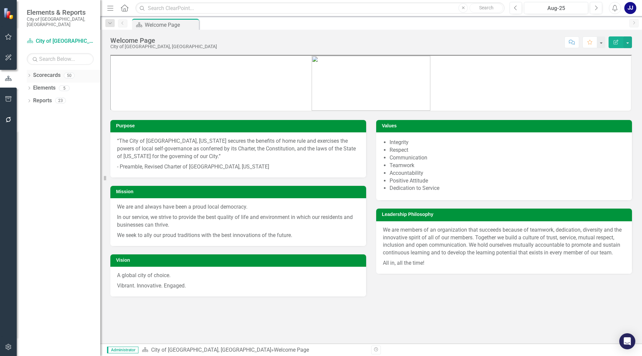
click at [30, 75] on div "Dropdown Scorecards 50" at bounding box center [64, 76] width 74 height 13
click at [26, 70] on div "Dropdown Scorecards 50 Dropdown City of [GEOGRAPHIC_DATA], [GEOGRAPHIC_DATA] Ci…" at bounding box center [59, 213] width 84 height 286
click at [30, 74] on icon "Dropdown" at bounding box center [29, 76] width 5 height 4
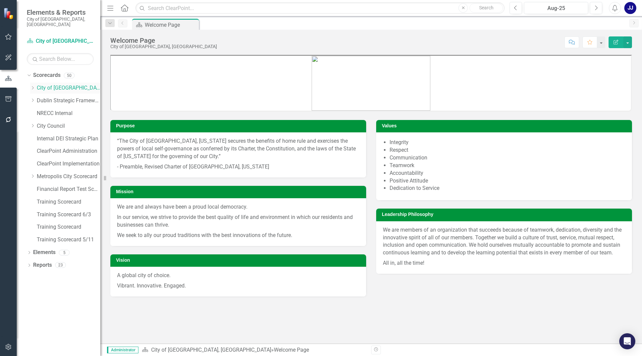
click at [33, 86] on icon "Dropdown" at bounding box center [32, 88] width 5 height 4
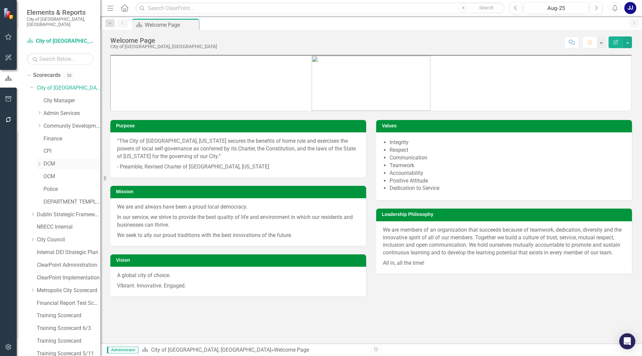
click at [40, 159] on div "Dropdown DCM" at bounding box center [69, 164] width 64 height 11
click at [40, 162] on icon "Dropdown" at bounding box center [39, 164] width 5 height 4
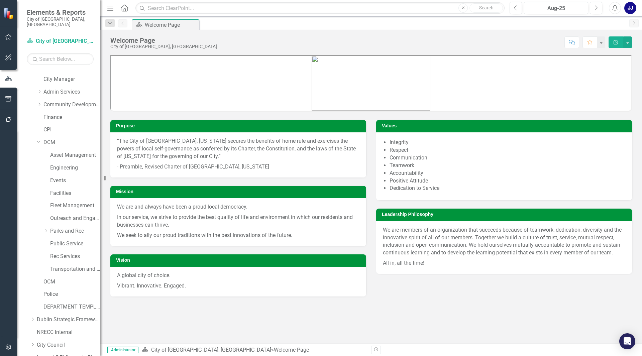
scroll to position [33, 0]
click at [49, 279] on link "Police" at bounding box center [72, 283] width 57 height 8
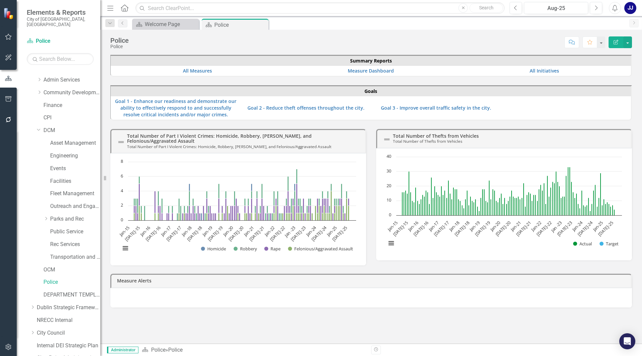
drag, startPoint x: 325, startPoint y: 140, endPoint x: 310, endPoint y: 140, distance: 15.1
click at [310, 140] on h3 "Total Number of Part I Violent Crimes: Homicide, Robbery, [PERSON_NAME], and Fe…" at bounding box center [244, 141] width 235 height 15
click at [310, 140] on link "Total Number of Part I Violent Crimes: Homicide, Robbery, [PERSON_NAME], and Fe…" at bounding box center [219, 138] width 185 height 11
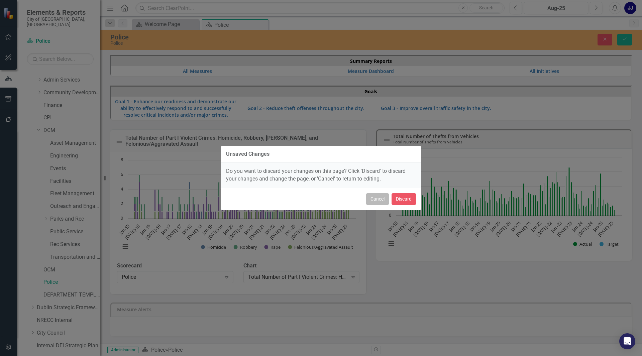
click at [370, 202] on button "Cancel" at bounding box center [377, 199] width 23 height 12
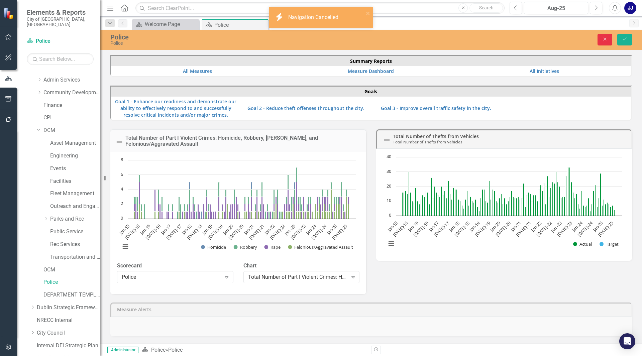
click at [604, 39] on icon "Close" at bounding box center [605, 39] width 6 height 5
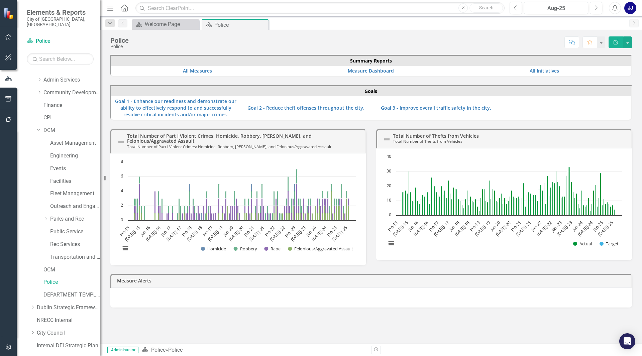
click at [361, 132] on td "Total Number of Part I Violent Crimes: Homicide, Robbery, [PERSON_NAME], and Fe…" at bounding box center [244, 142] width 235 height 20
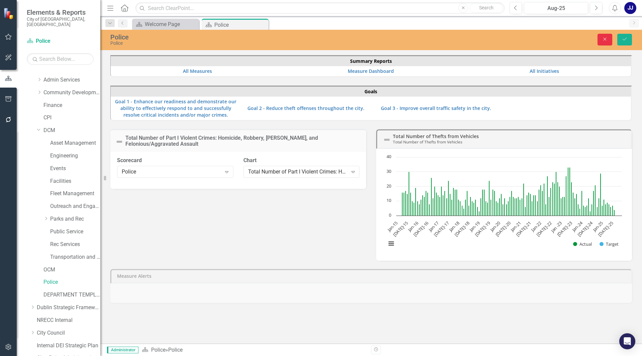
click at [608, 36] on button "Close" at bounding box center [605, 40] width 15 height 12
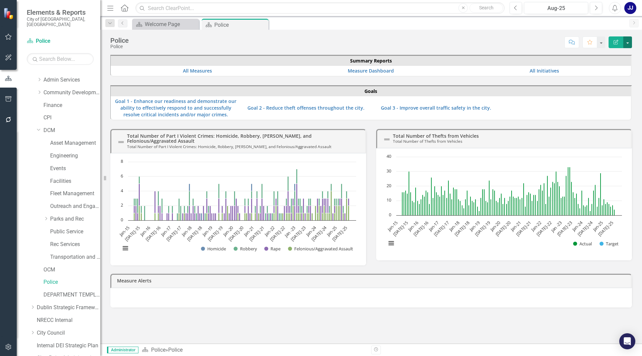
click at [630, 38] on button "button" at bounding box center [628, 42] width 9 height 12
click at [618, 53] on link "Edit Edit Scorecard" at bounding box center [605, 55] width 54 height 12
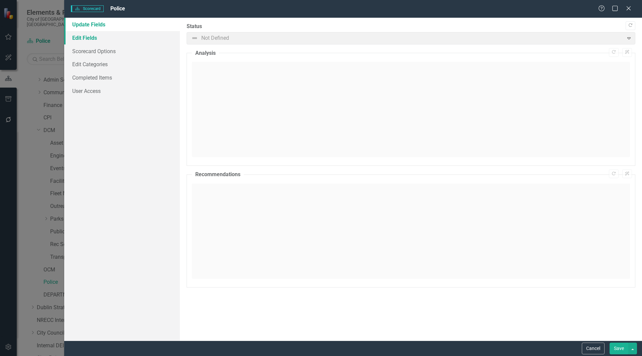
click at [124, 38] on link "Edit Fields" at bounding box center [122, 37] width 116 height 13
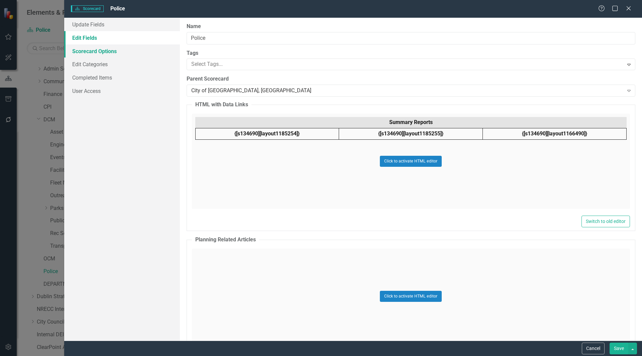
click at [119, 55] on link "Scorecard Options" at bounding box center [122, 51] width 116 height 13
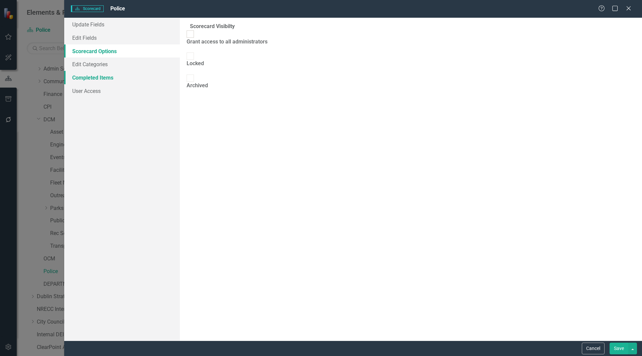
click at [99, 74] on link "Completed Items" at bounding box center [122, 77] width 116 height 13
click at [97, 66] on link "Edit Categories" at bounding box center [122, 64] width 116 height 13
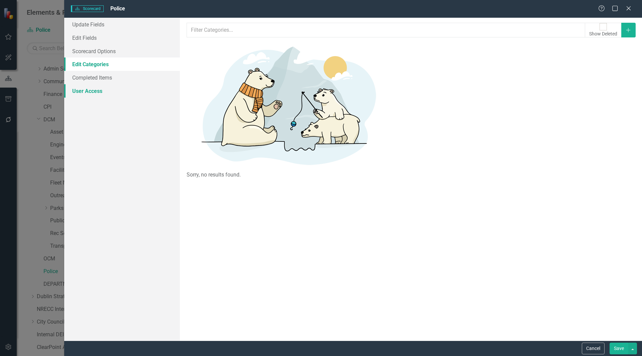
click at [91, 89] on link "User Access" at bounding box center [122, 90] width 116 height 13
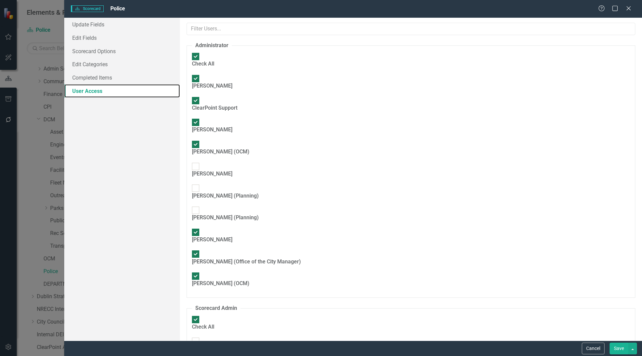
checkbox input "false"
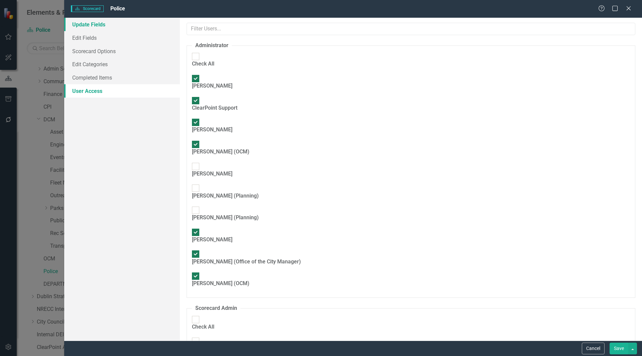
click at [110, 26] on link "Update Fields" at bounding box center [122, 24] width 116 height 13
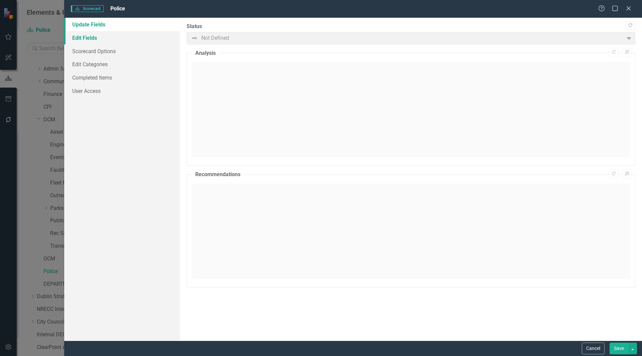
click at [98, 33] on link "Edit Fields" at bounding box center [122, 37] width 116 height 13
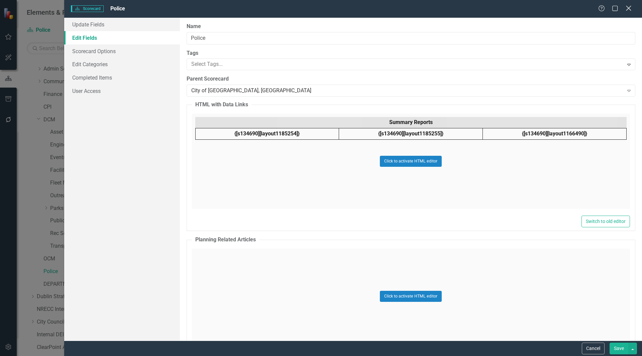
click at [629, 10] on icon "Close" at bounding box center [629, 8] width 8 height 6
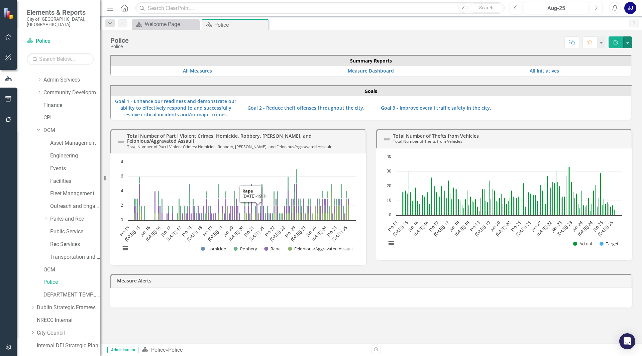
click at [204, 199] on rect "Interactive chart" at bounding box center [238, 209] width 243 height 100
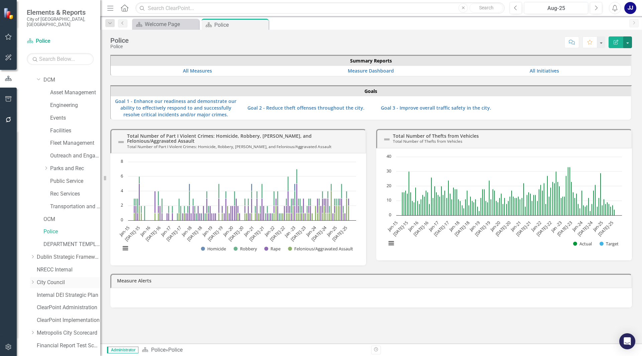
scroll to position [152, 0]
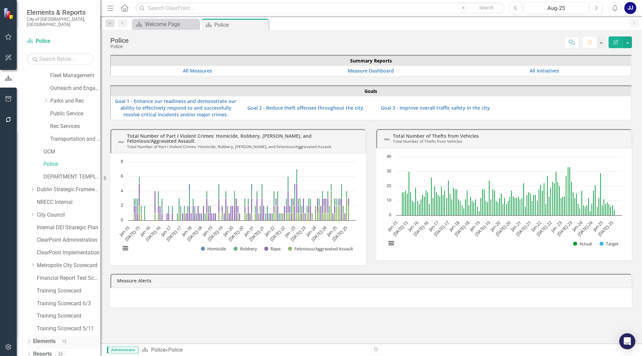
click at [27, 336] on div "Dropdown Elements 12" at bounding box center [64, 342] width 74 height 13
click at [37, 338] on link "Elements" at bounding box center [44, 342] width 22 height 8
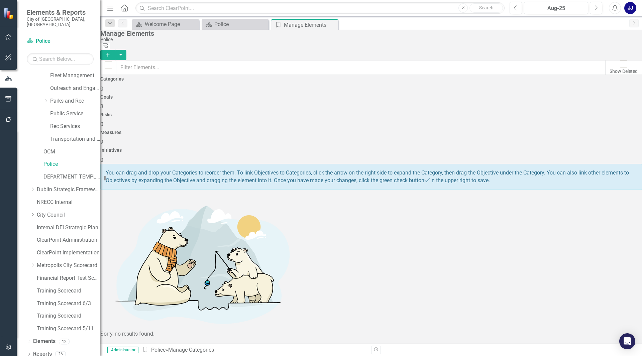
click at [497, 130] on div "Measures 9" at bounding box center [371, 138] width 542 height 16
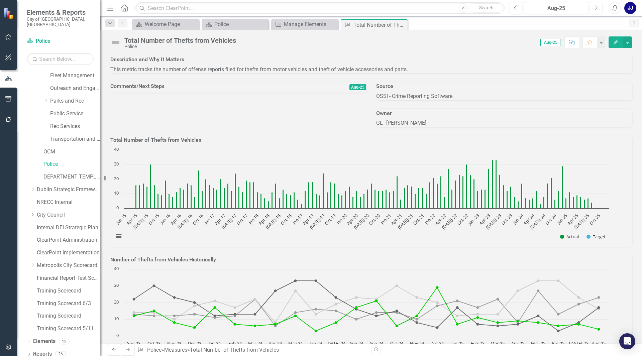
click at [597, 143] on h3 "Total Number of Thefts from Vehicles" at bounding box center [371, 140] width 522 height 6
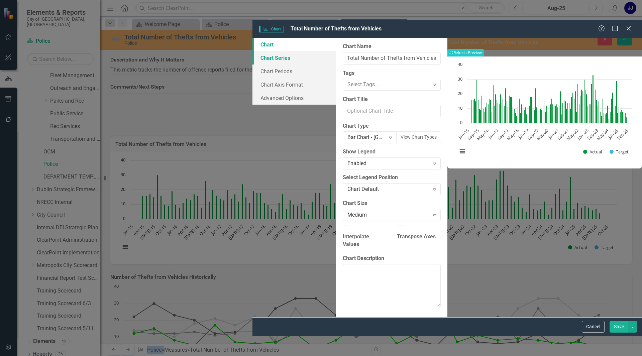
click at [253, 51] on link "Chart Series" at bounding box center [295, 57] width 84 height 13
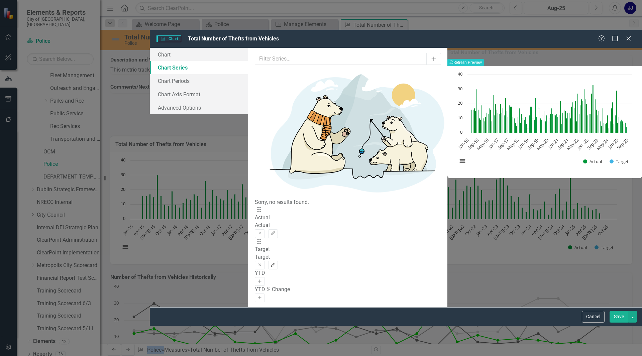
click at [275, 263] on icon "button" at bounding box center [273, 265] width 4 height 4
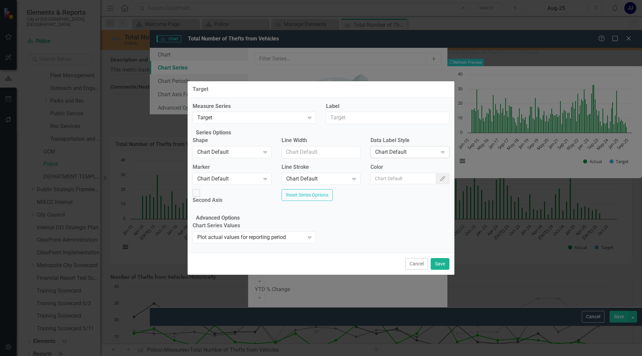
click at [424, 154] on div "Chart Default" at bounding box center [406, 153] width 63 height 8
click at [215, 154] on div "Chart Default" at bounding box center [228, 153] width 63 height 8
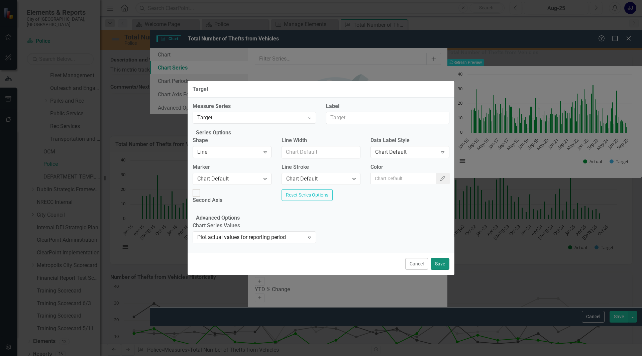
click at [440, 269] on button "Save" at bounding box center [440, 264] width 19 height 12
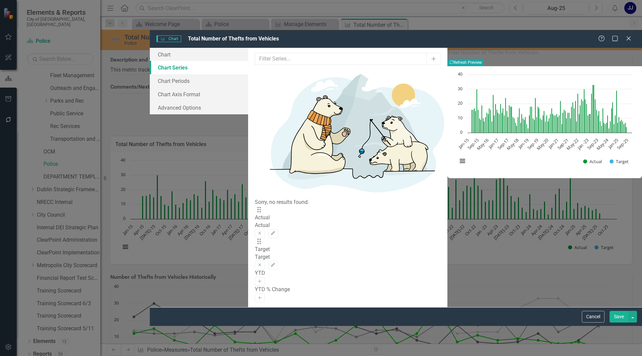
click at [484, 59] on button "Recalculate Refresh Preview" at bounding box center [466, 62] width 36 height 7
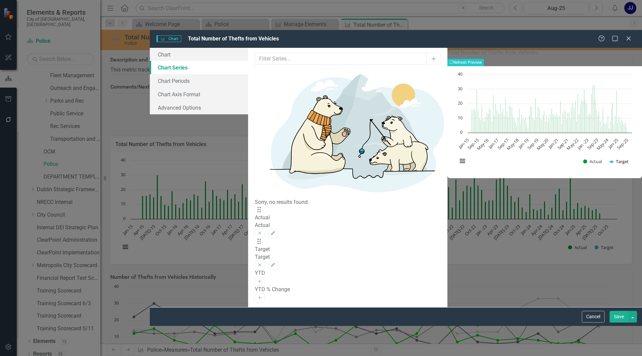
click at [610, 159] on button "Show Target" at bounding box center [620, 162] width 20 height 6
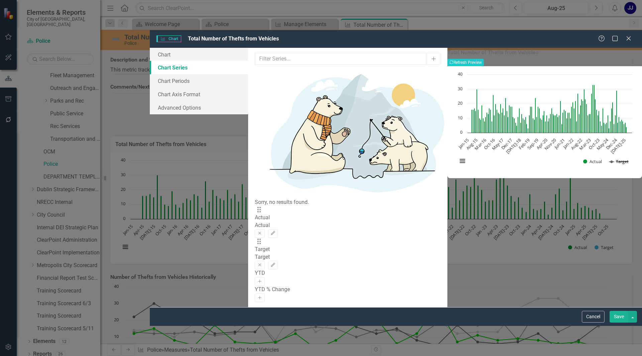
click at [610, 159] on button "Show Target" at bounding box center [620, 162] width 20 height 6
click at [168, 74] on link "Chart Periods" at bounding box center [199, 80] width 98 height 13
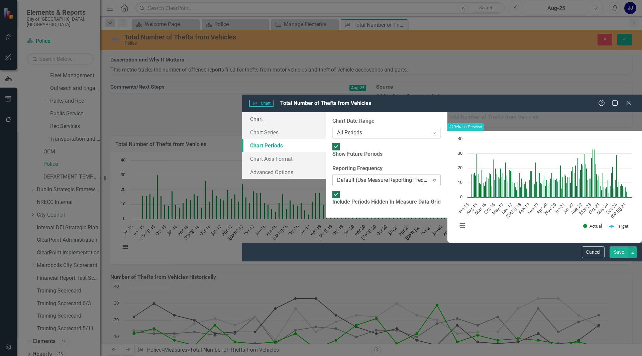
click at [337, 177] on div "Default (Use Measure Reporting Frequency)" at bounding box center [383, 181] width 92 height 8
click at [326, 218] on div "From this tab, you define the periods you want included in the chart. For examp…" at bounding box center [387, 164] width 122 height 105
click at [242, 152] on link "Chart Axis Format" at bounding box center [284, 158] width 84 height 13
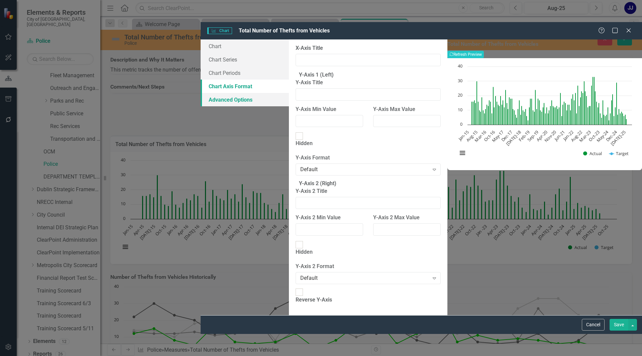
click at [201, 93] on link "Advanced Options" at bounding box center [245, 99] width 88 height 13
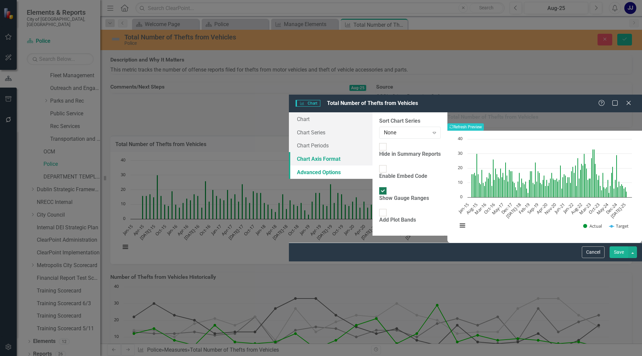
click at [289, 152] on link "Chart Axis Format" at bounding box center [331, 158] width 84 height 13
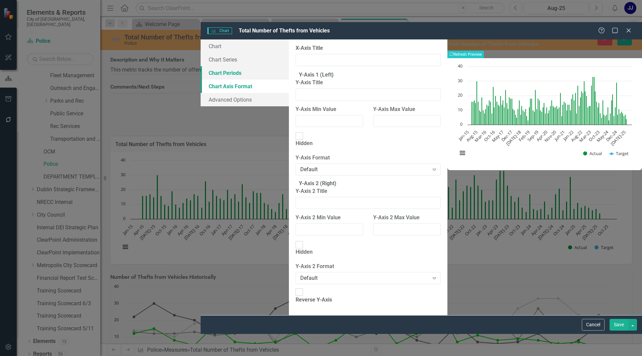
click at [201, 66] on link "Chart Periods" at bounding box center [245, 72] width 88 height 13
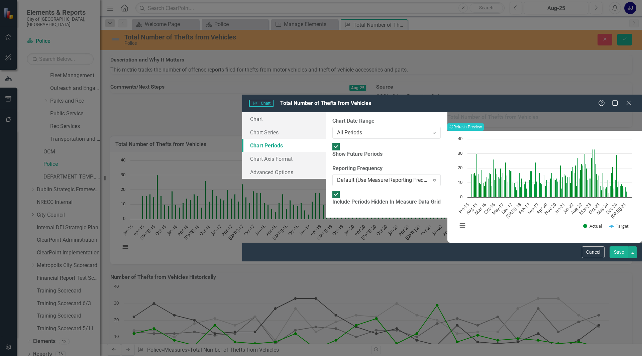
click at [242, 139] on link "Chart Periods" at bounding box center [284, 145] width 84 height 13
click at [242, 126] on link "Chart Series" at bounding box center [284, 132] width 84 height 13
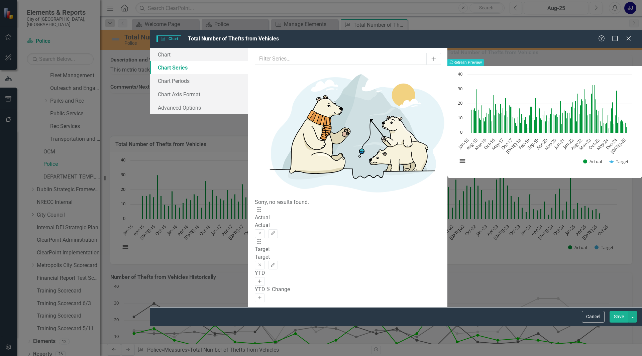
click at [262, 280] on icon "Activate" at bounding box center [259, 282] width 5 height 4
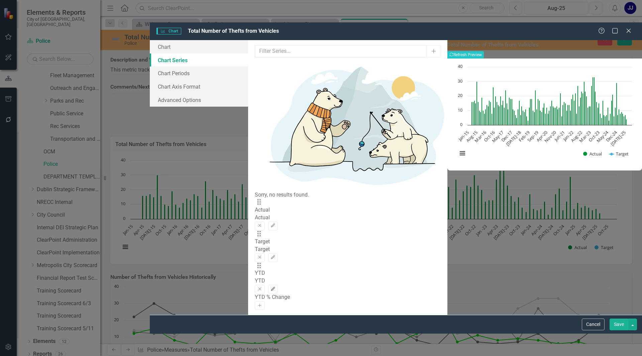
click at [278, 285] on button "Edit" at bounding box center [273, 289] width 10 height 9
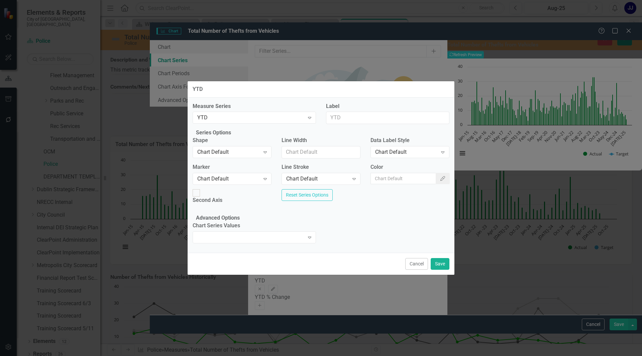
drag, startPoint x: 407, startPoint y: 265, endPoint x: 417, endPoint y: 270, distance: 10.6
click at [409, 266] on button "Cancel" at bounding box center [417, 264] width 23 height 12
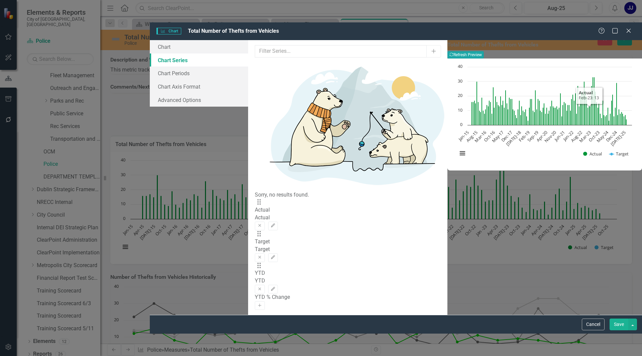
click at [484, 51] on button "Recalculate Refresh Preview" at bounding box center [466, 54] width 36 height 7
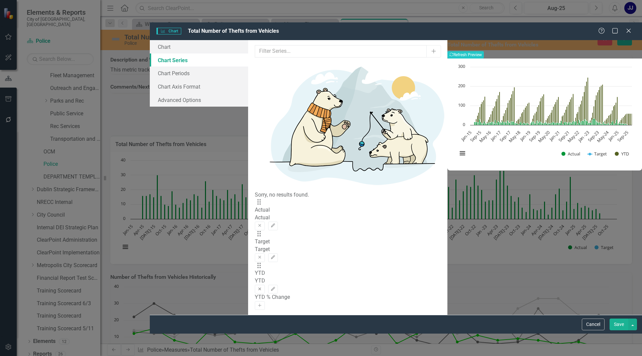
click at [262, 287] on icon "Remove" at bounding box center [259, 289] width 5 height 4
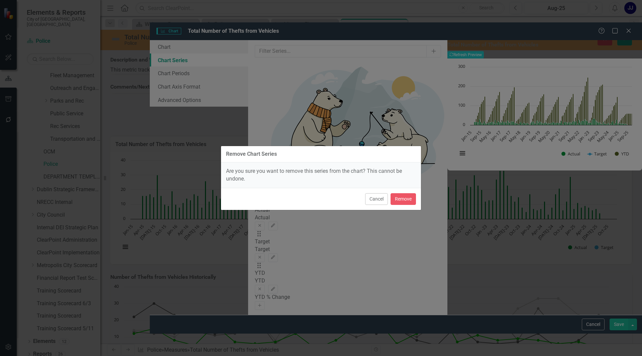
click at [382, 193] on button "Cancel" at bounding box center [376, 199] width 23 height 12
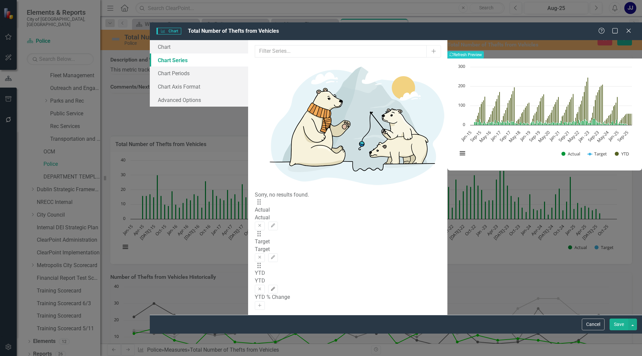
click at [276, 287] on icon "Edit" at bounding box center [273, 289] width 5 height 4
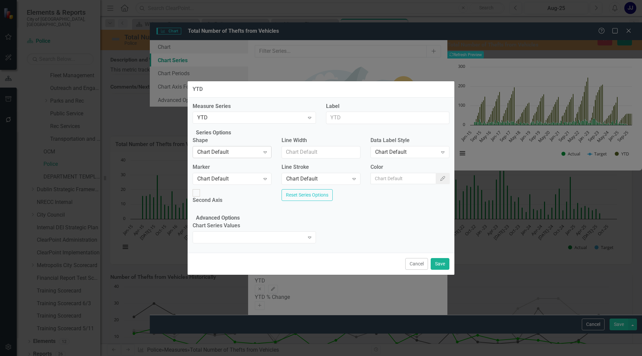
click at [222, 153] on div "Chart Default" at bounding box center [228, 153] width 63 height 8
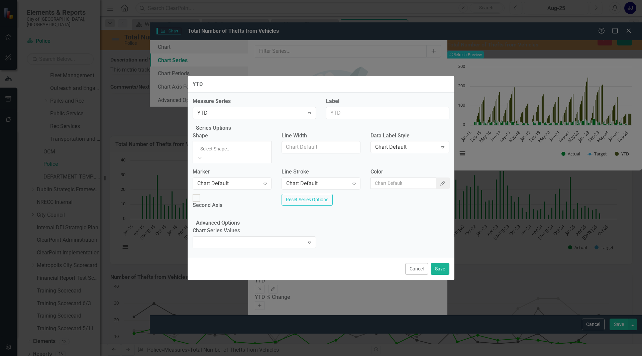
drag, startPoint x: 212, startPoint y: 217, endPoint x: 219, endPoint y: 217, distance: 7.4
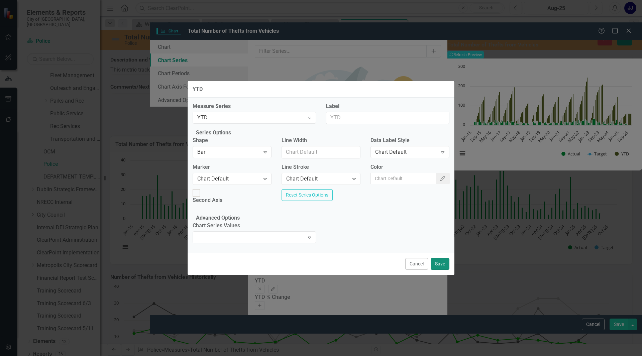
click at [438, 270] on button "Save" at bounding box center [440, 264] width 19 height 12
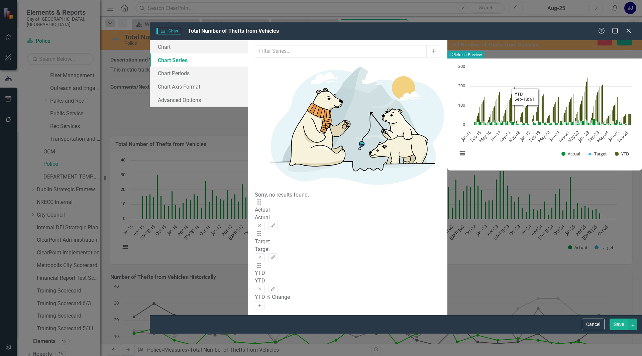
click at [484, 51] on button "Recalculate Refresh Preview" at bounding box center [466, 54] width 36 height 7
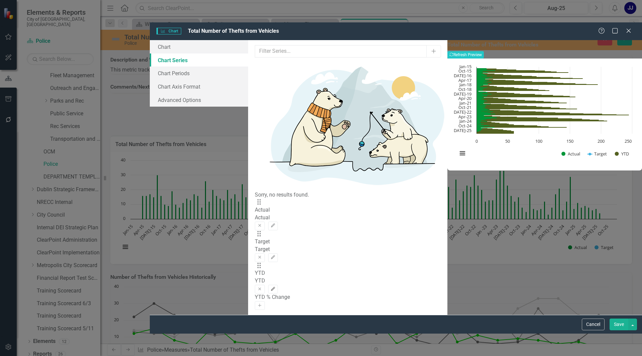
click at [276, 287] on icon "Edit" at bounding box center [273, 289] width 5 height 4
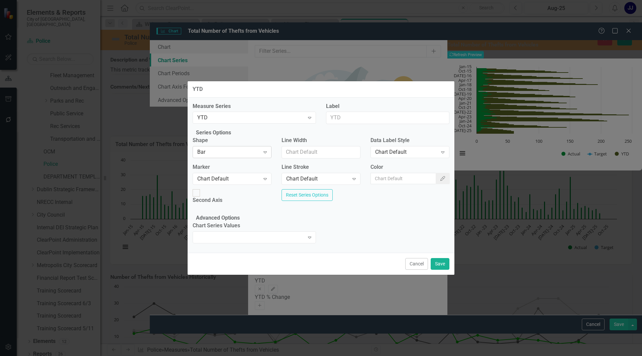
click at [250, 156] on div "Bar" at bounding box center [228, 153] width 63 height 8
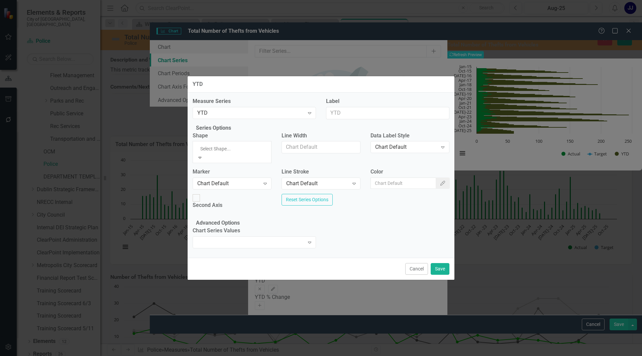
drag, startPoint x: 254, startPoint y: 180, endPoint x: 298, endPoint y: 189, distance: 45.3
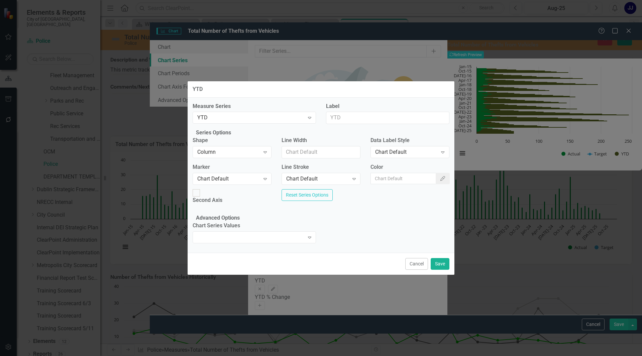
click at [442, 263] on div "Cancel Save" at bounding box center [321, 264] width 267 height 22
click at [224, 183] on div "Chart Default" at bounding box center [228, 179] width 63 height 8
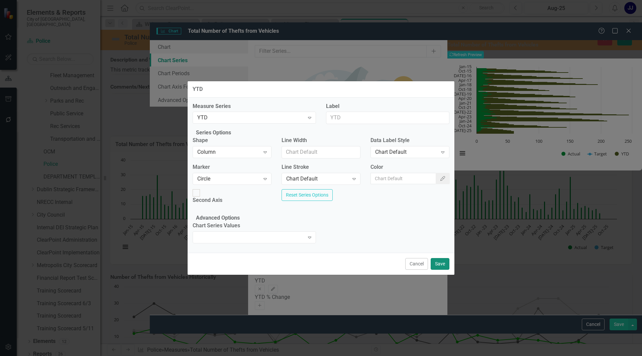
drag, startPoint x: 443, startPoint y: 269, endPoint x: 497, endPoint y: 216, distance: 75.2
click at [443, 269] on button "Save" at bounding box center [440, 264] width 19 height 12
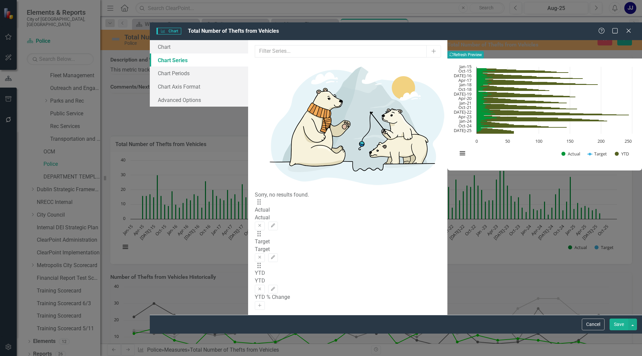
click at [484, 51] on button "Recalculate Refresh Preview" at bounding box center [466, 54] width 36 height 7
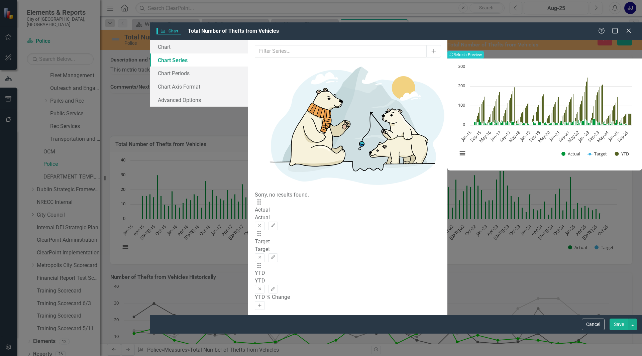
click at [262, 287] on icon "Remove" at bounding box center [259, 289] width 5 height 4
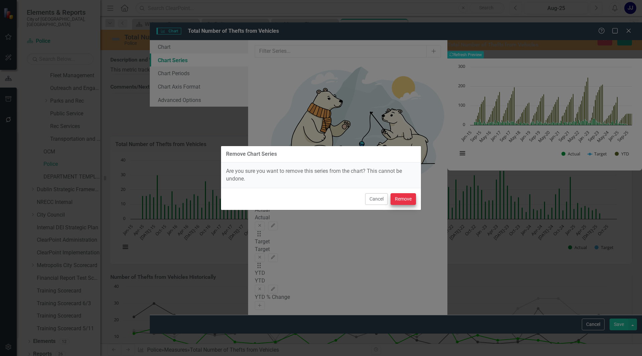
drag, startPoint x: 388, startPoint y: 197, endPoint x: 392, endPoint y: 197, distance: 4.4
click at [388, 197] on div "Cancel Remove" at bounding box center [321, 199] width 200 height 22
click at [400, 197] on button "Remove" at bounding box center [403, 199] width 25 height 12
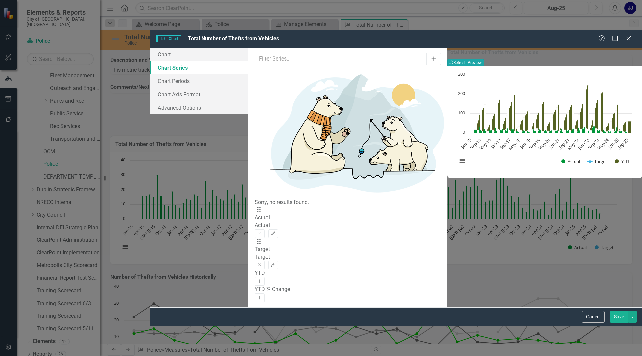
click at [484, 59] on button "Recalculate Refresh Preview" at bounding box center [466, 62] width 36 height 7
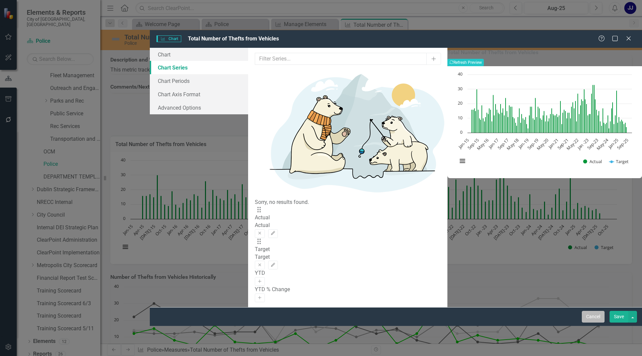
click at [597, 323] on button "Cancel" at bounding box center [593, 317] width 23 height 12
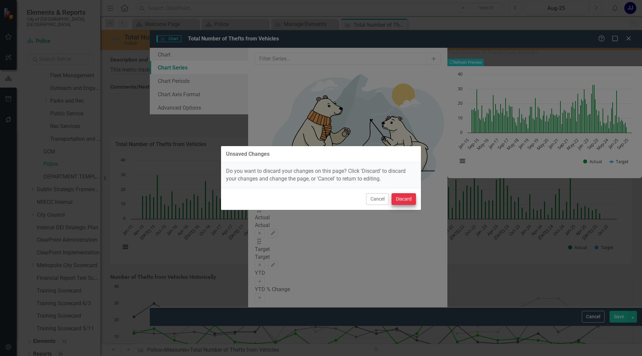
drag, startPoint x: 400, startPoint y: 206, endPoint x: 405, endPoint y: 199, distance: 8.4
click at [400, 205] on div "Cancel Discard" at bounding box center [321, 199] width 200 height 22
click at [405, 199] on button "Discard" at bounding box center [404, 199] width 24 height 12
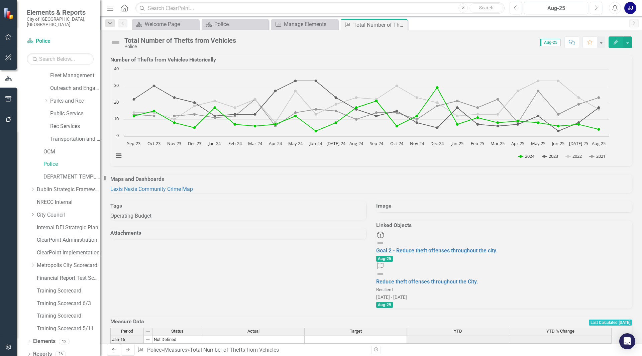
scroll to position [201, 0]
click at [412, 66] on td "Number of Thefts from Vehicles Historically" at bounding box center [371, 60] width 522 height 11
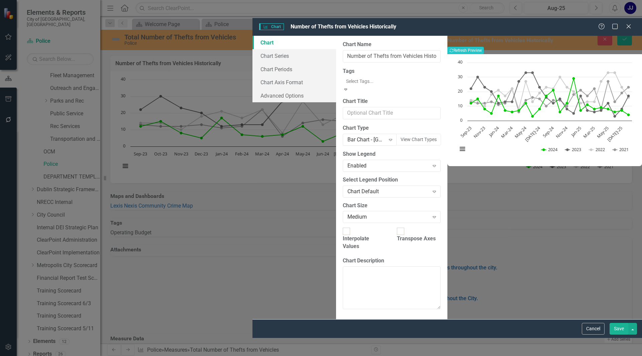
click at [344, 77] on div at bounding box center [393, 81] width 98 height 8
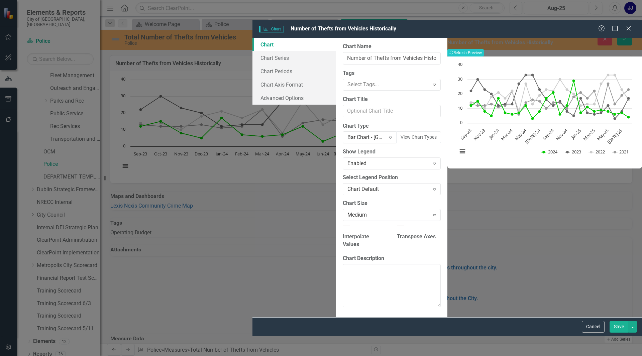
click at [343, 70] on label "Tags" at bounding box center [392, 74] width 98 height 8
click at [253, 51] on link "Chart Series" at bounding box center [295, 57] width 84 height 13
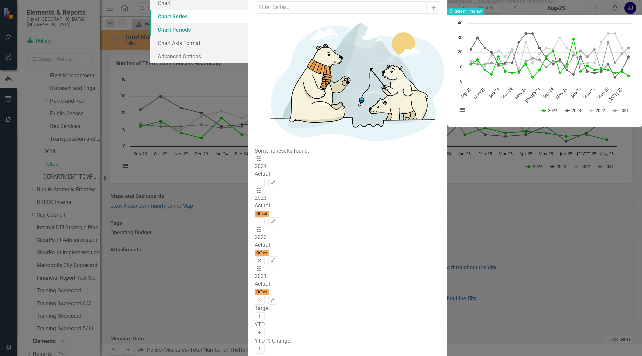
click at [152, 36] on link "Chart Periods" at bounding box center [199, 29] width 98 height 13
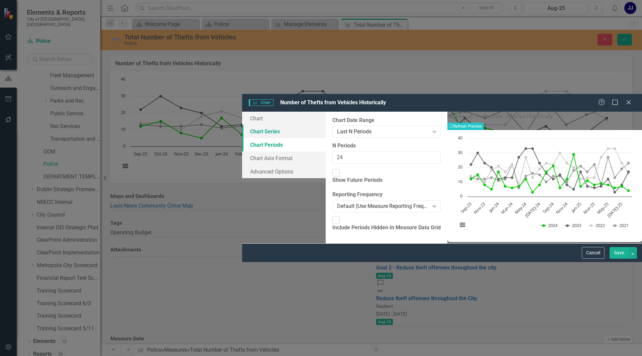
click at [242, 125] on link "Chart Series" at bounding box center [284, 131] width 84 height 13
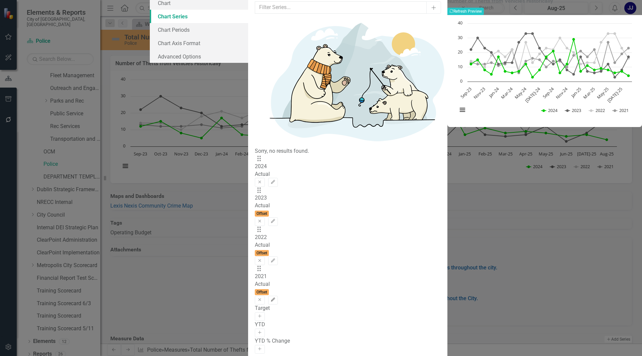
click at [276, 298] on icon "Edit" at bounding box center [273, 300] width 5 height 4
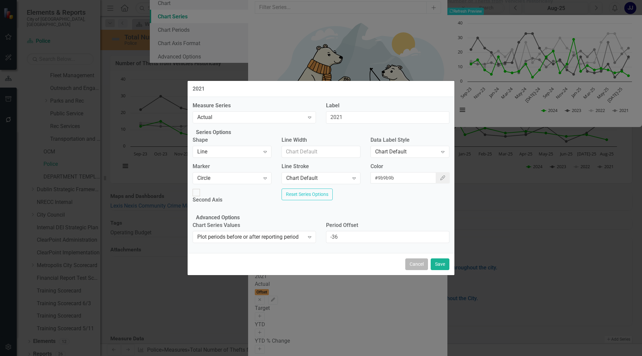
click at [416, 267] on button "Cancel" at bounding box center [417, 265] width 23 height 12
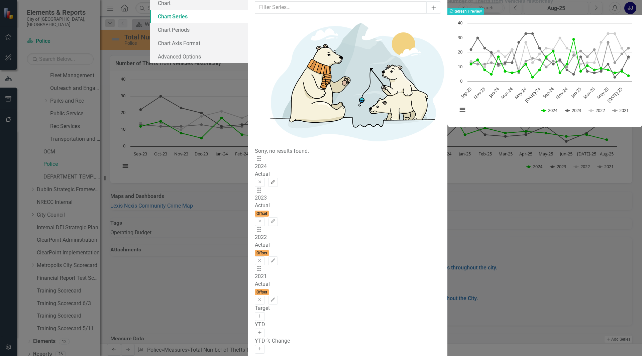
click at [278, 178] on button "Edit" at bounding box center [273, 182] width 10 height 9
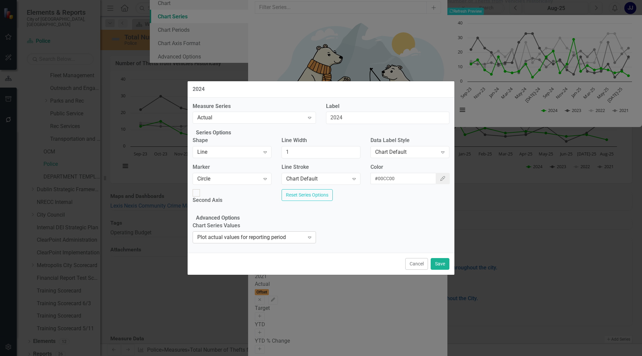
click at [265, 242] on div "Plot actual values for reporting period" at bounding box center [250, 238] width 107 height 8
click at [317, 224] on fieldset "Advanced Options Chart Series Values Plot actual values for reporting period Ex…" at bounding box center [321, 230] width 257 height 33
click at [409, 269] on button "Cancel" at bounding box center [417, 264] width 23 height 12
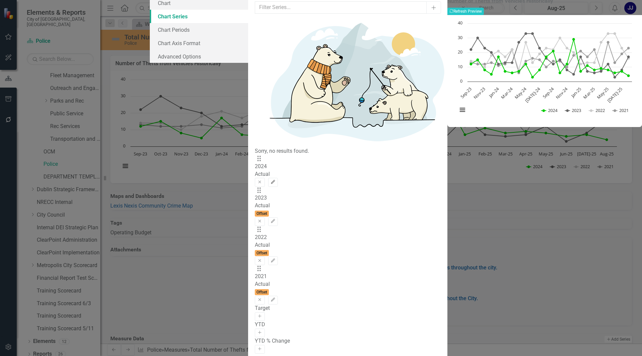
click at [276, 180] on icon "Edit" at bounding box center [273, 182] width 5 height 4
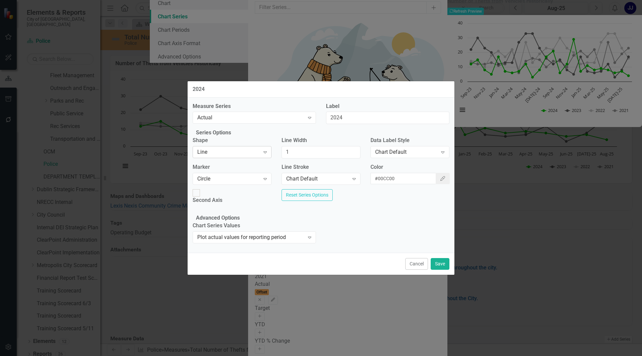
click at [245, 156] on div "Line" at bounding box center [228, 153] width 63 height 8
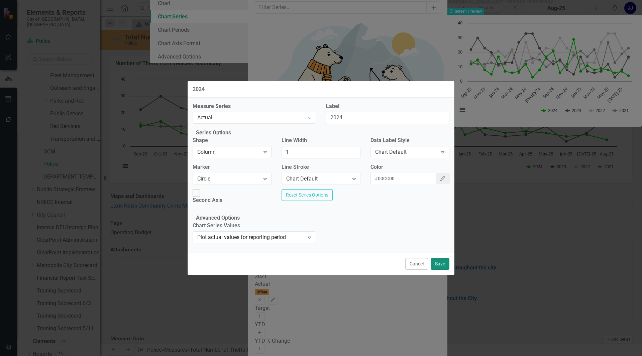
click at [437, 270] on button "Save" at bounding box center [440, 264] width 19 height 12
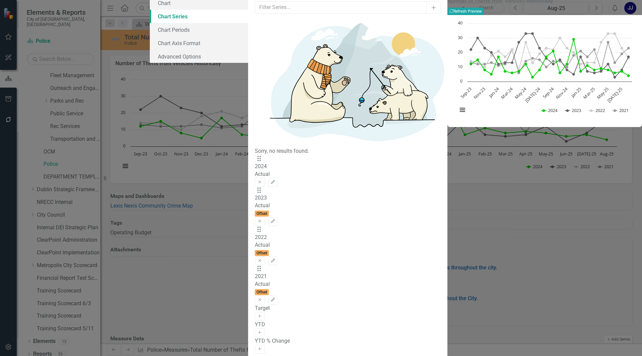
click at [484, 15] on button "Recalculate Refresh Preview" at bounding box center [466, 11] width 36 height 7
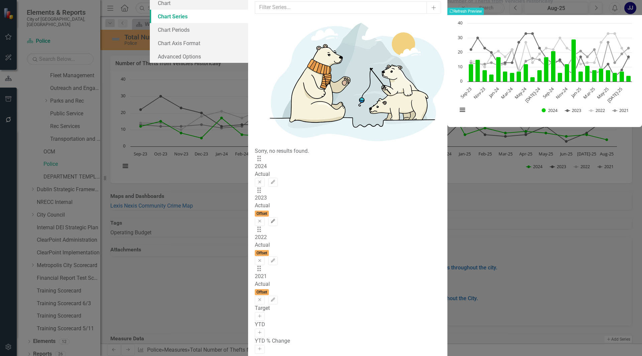
click at [276, 220] on icon "Edit" at bounding box center [273, 222] width 5 height 4
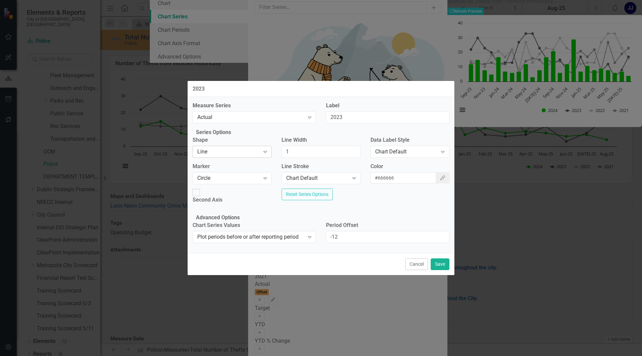
click at [253, 156] on div "Line" at bounding box center [228, 152] width 63 height 8
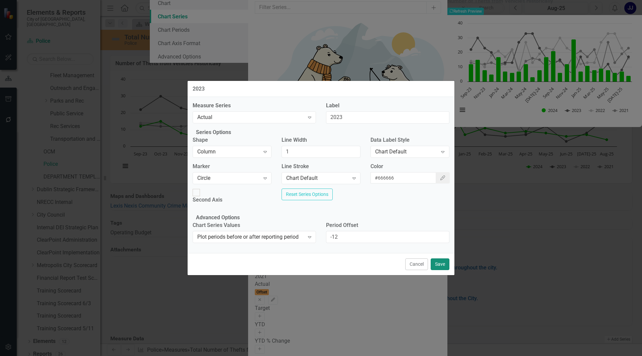
click at [439, 268] on button "Save" at bounding box center [440, 265] width 19 height 12
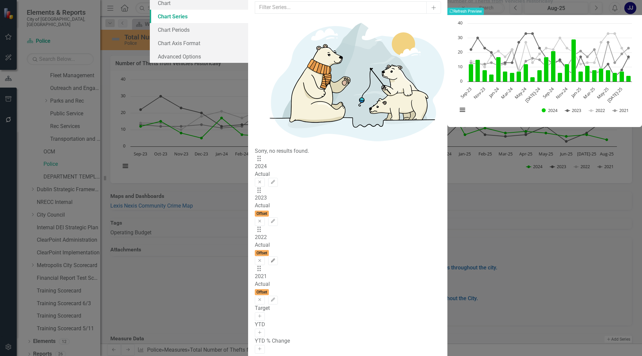
click at [276, 259] on icon "Edit" at bounding box center [273, 261] width 5 height 4
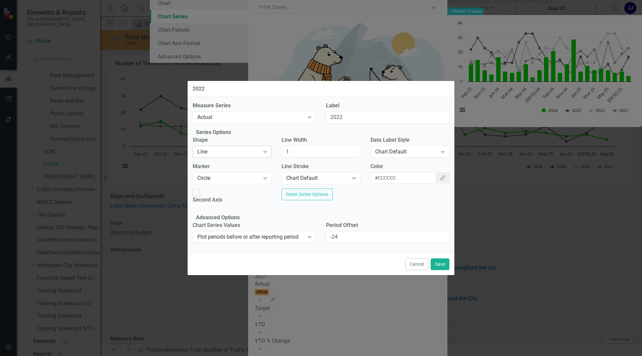
click at [244, 153] on div "Line" at bounding box center [228, 152] width 63 height 8
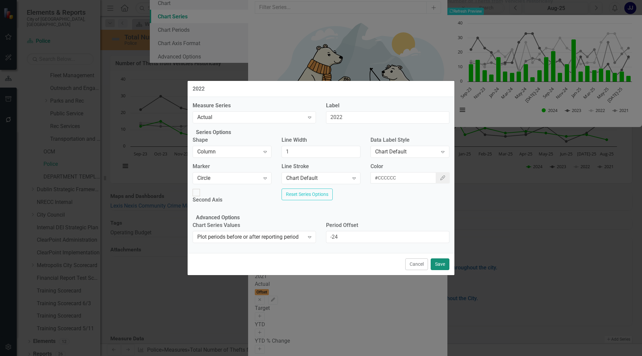
click at [445, 270] on button "Save" at bounding box center [440, 265] width 19 height 12
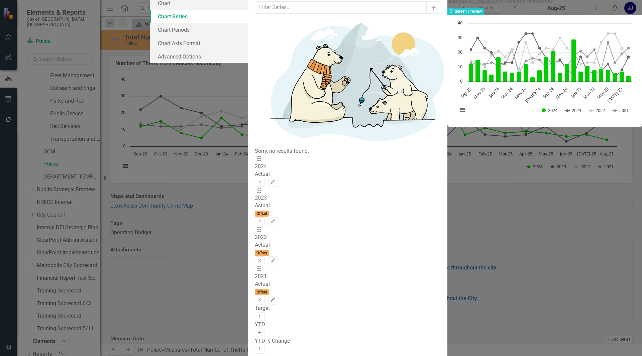
click at [278, 296] on button "Edit" at bounding box center [273, 300] width 10 height 9
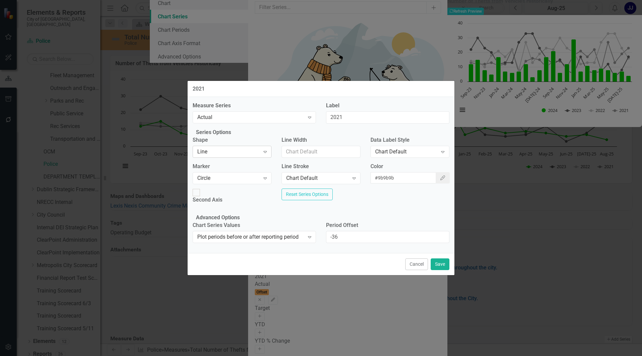
click at [233, 153] on div "Line" at bounding box center [228, 152] width 63 height 8
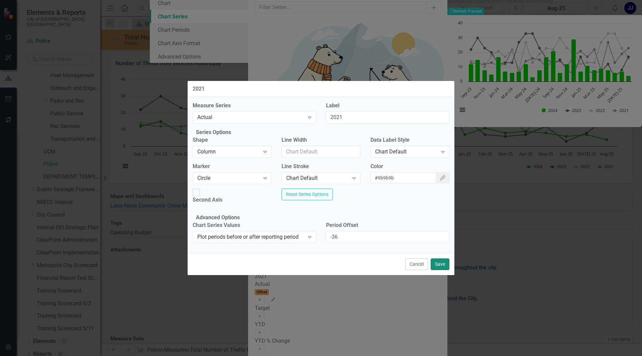
click at [439, 270] on button "Save" at bounding box center [440, 265] width 19 height 12
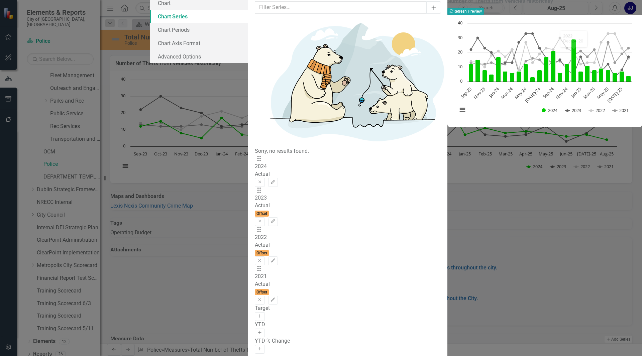
click at [484, 15] on button "Recalculate Refresh Preview" at bounding box center [466, 11] width 36 height 7
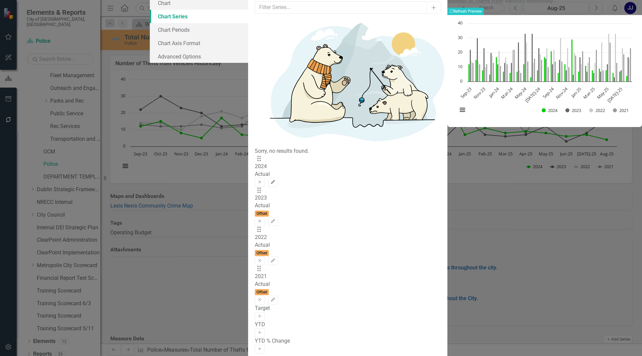
click at [276, 180] on icon "Edit" at bounding box center [273, 182] width 5 height 4
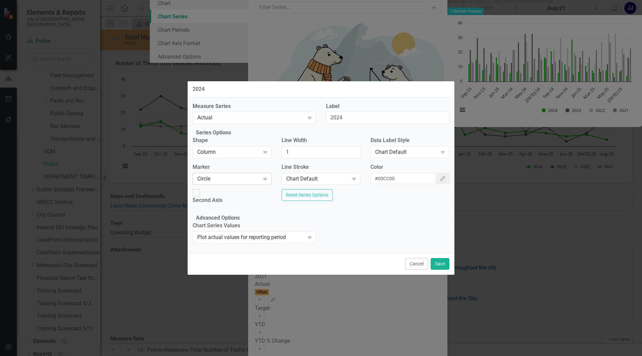
click at [254, 182] on div "Circle" at bounding box center [228, 179] width 63 height 8
click at [289, 206] on div "Second Axis Reset Series Options" at bounding box center [321, 200] width 267 height 22
click at [246, 158] on div "Column Expand" at bounding box center [232, 152] width 79 height 12
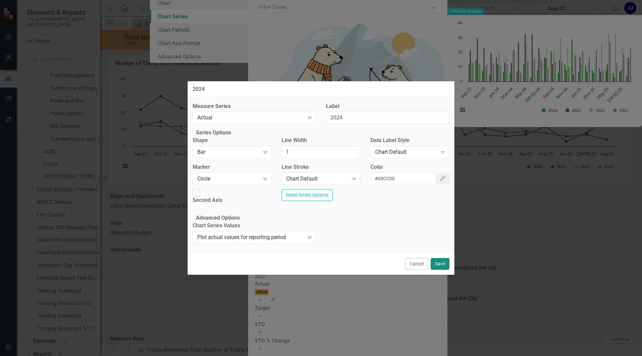
click at [440, 269] on button "Save" at bounding box center [440, 264] width 19 height 12
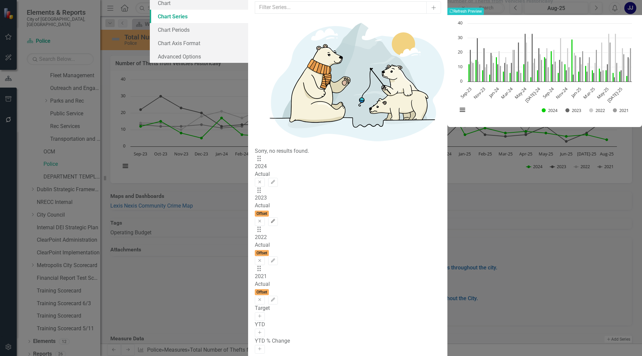
click at [276, 220] on icon "Edit" at bounding box center [273, 222] width 5 height 4
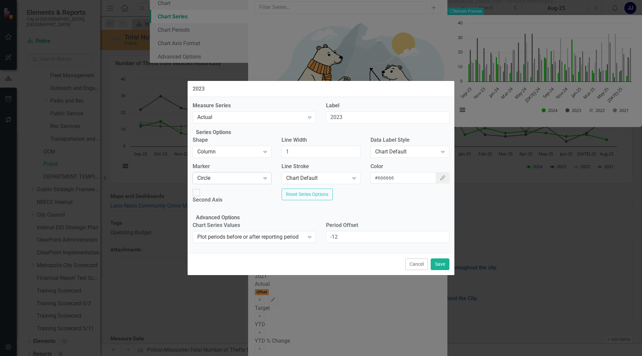
click at [212, 178] on div "Circle Expand" at bounding box center [232, 178] width 79 height 12
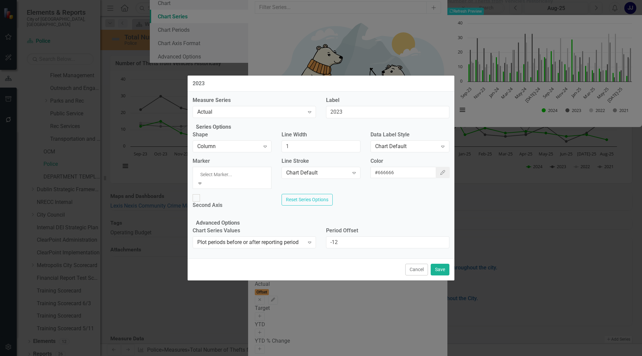
click at [222, 139] on label "Shape" at bounding box center [232, 135] width 79 height 8
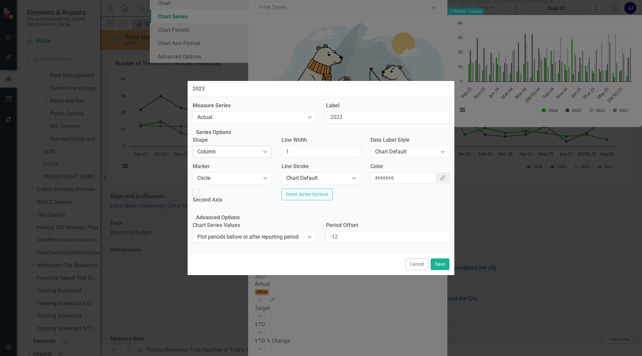
click at [222, 150] on div "Column Expand" at bounding box center [232, 152] width 79 height 12
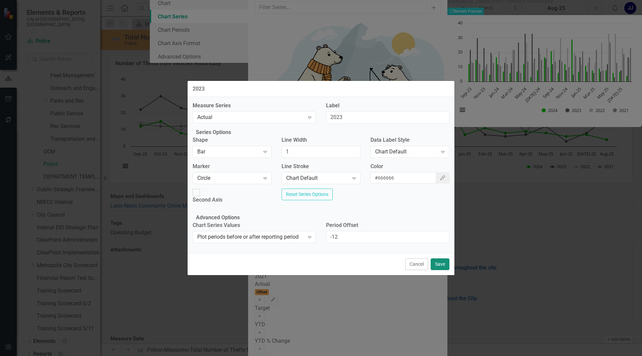
click at [444, 270] on button "Save" at bounding box center [440, 265] width 19 height 12
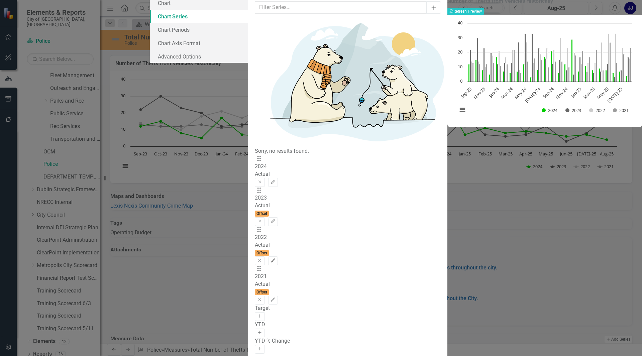
click at [278, 257] on button "Edit" at bounding box center [273, 261] width 10 height 9
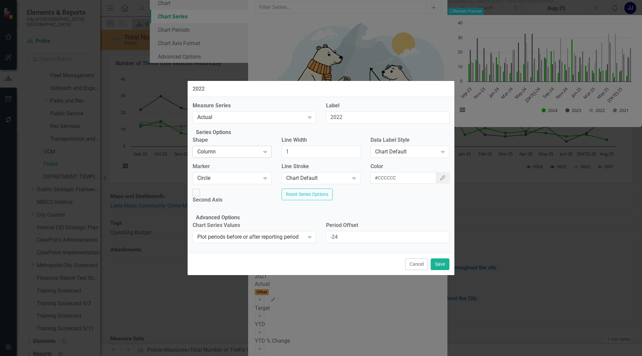
click at [260, 156] on div "Column" at bounding box center [228, 152] width 63 height 8
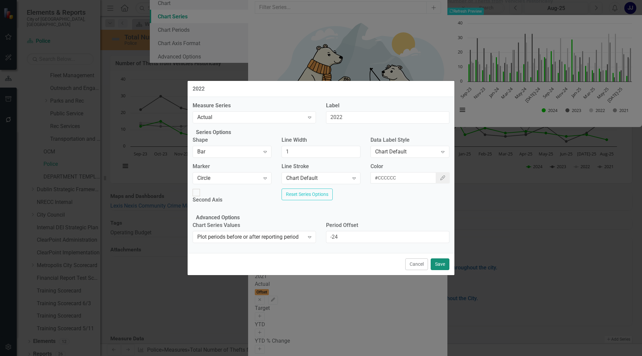
click at [442, 270] on button "Save" at bounding box center [440, 265] width 19 height 12
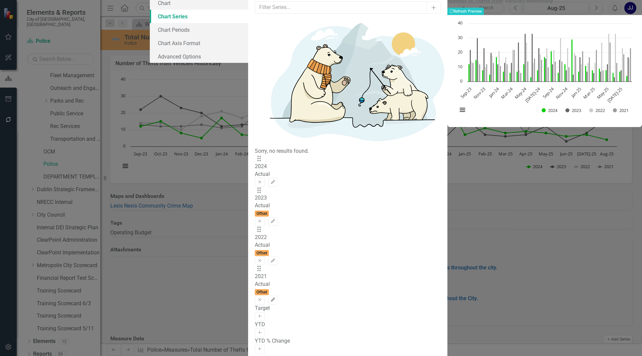
click at [278, 296] on button "Edit" at bounding box center [273, 300] width 10 height 9
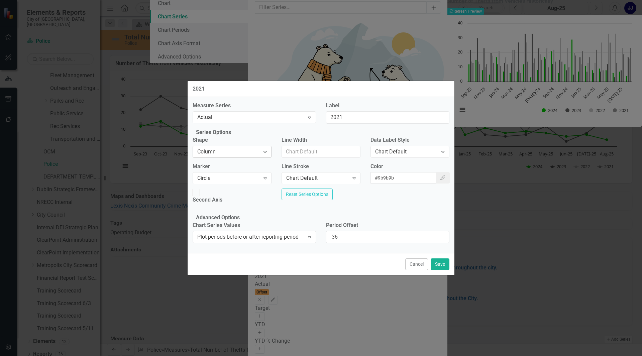
click at [230, 156] on div "Column" at bounding box center [228, 152] width 63 height 8
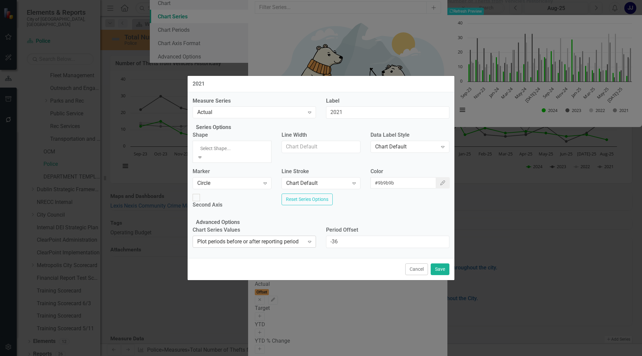
drag, startPoint x: 224, startPoint y: 223, endPoint x: 260, endPoint y: 244, distance: 41.7
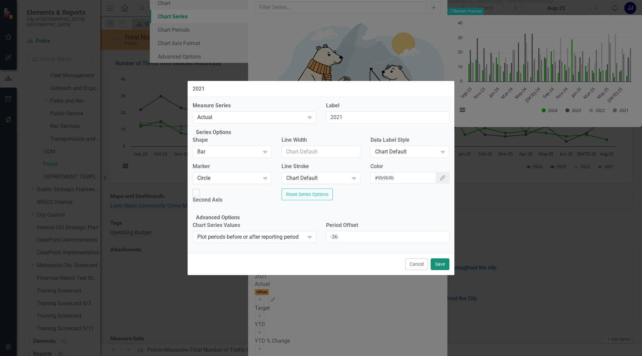
click at [447, 269] on button "Save" at bounding box center [440, 265] width 19 height 12
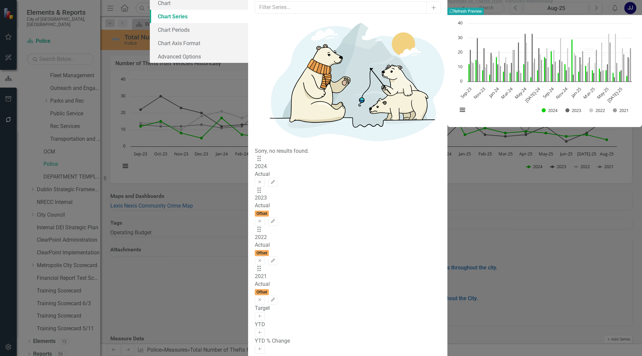
click at [484, 15] on button "Recalculate Refresh Preview" at bounding box center [466, 11] width 36 height 7
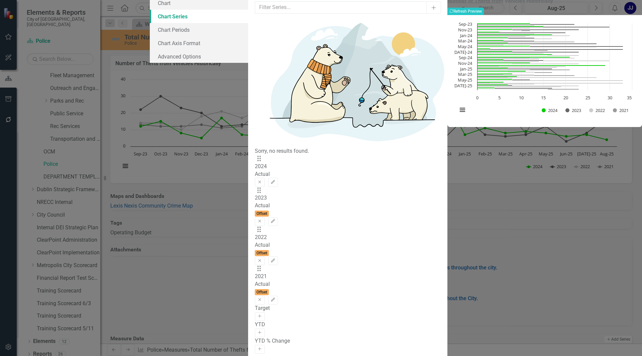
drag, startPoint x: 640, startPoint y: 50, endPoint x: 472, endPoint y: 212, distance: 233.6
click at [472, 212] on div "Number of Thefts from Vehicles Historically Recalculate Refresh Preview Chart B…" at bounding box center [545, 177] width 195 height 362
click at [278, 178] on button "Edit" at bounding box center [273, 182] width 10 height 9
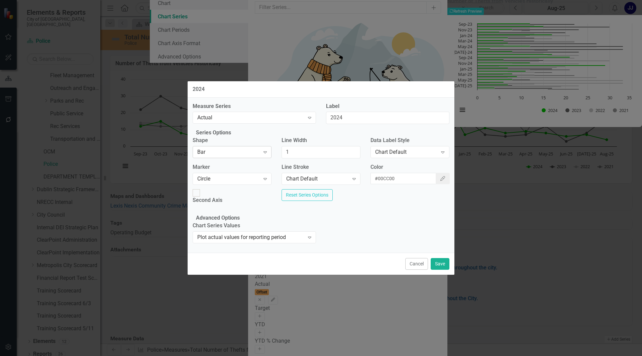
click at [235, 156] on div "Bar" at bounding box center [228, 153] width 63 height 8
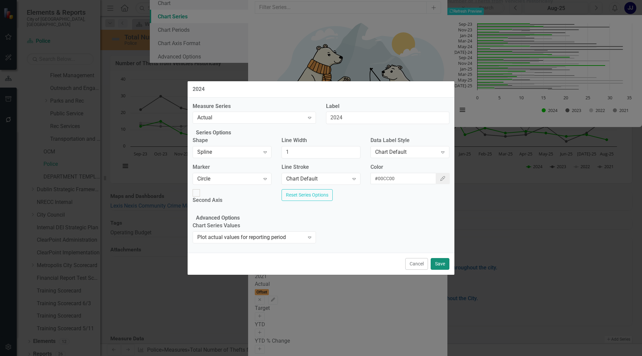
click at [440, 270] on button "Save" at bounding box center [440, 264] width 19 height 12
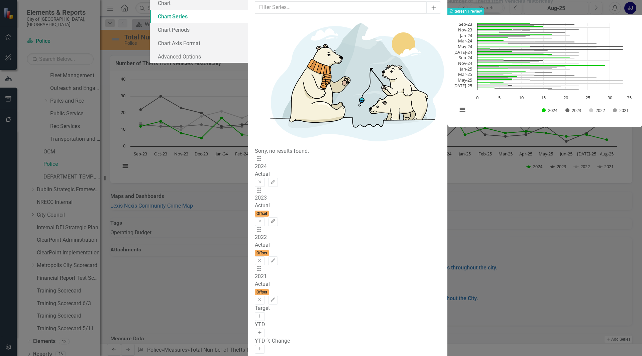
click at [276, 220] on icon "Edit" at bounding box center [273, 222] width 5 height 4
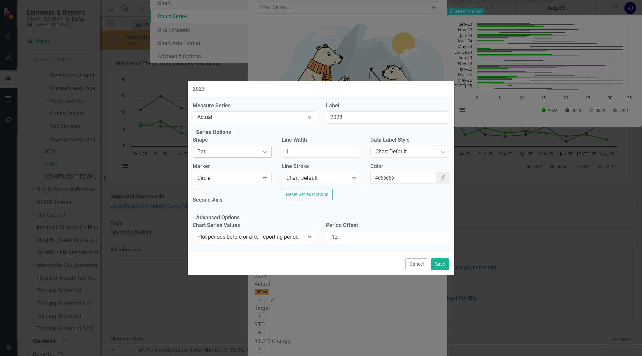
click at [230, 156] on div "Bar" at bounding box center [228, 152] width 63 height 8
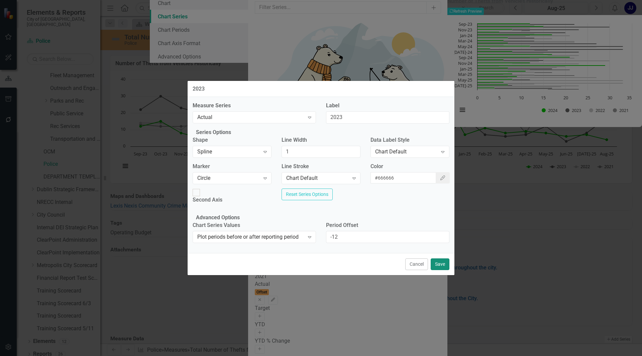
click at [438, 270] on button "Save" at bounding box center [440, 265] width 19 height 12
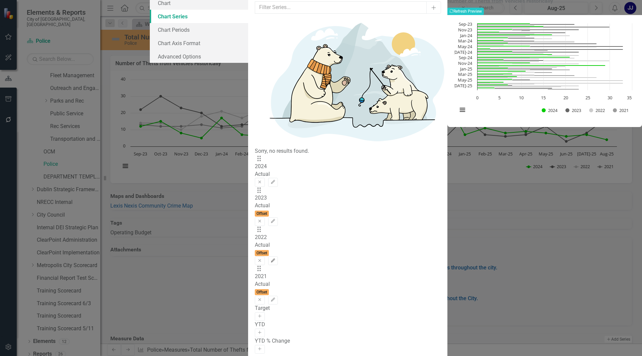
click at [278, 257] on button "Edit" at bounding box center [273, 261] width 10 height 9
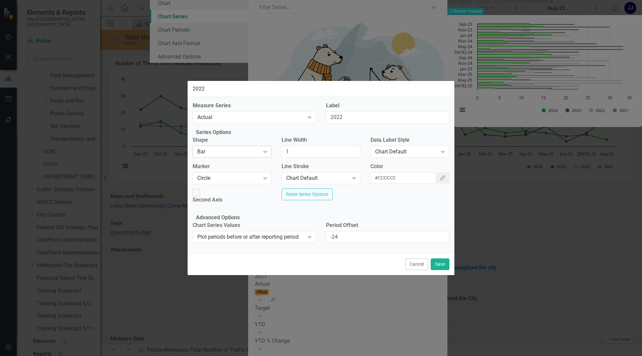
click at [230, 156] on div "Bar" at bounding box center [228, 152] width 63 height 8
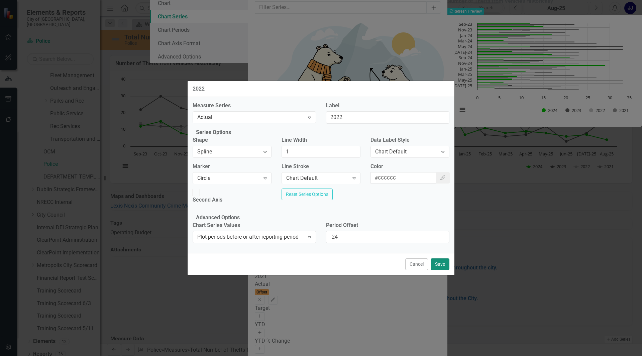
click at [442, 267] on button "Save" at bounding box center [440, 265] width 19 height 12
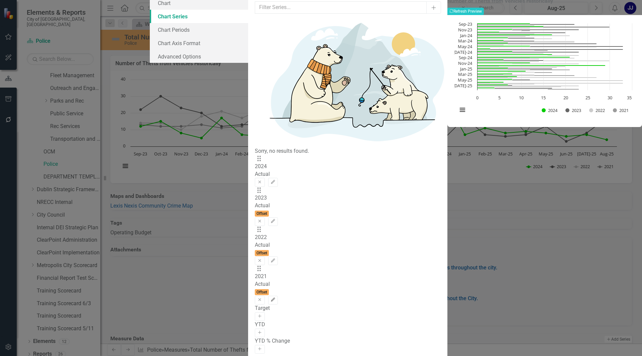
click at [278, 296] on button "Edit" at bounding box center [273, 300] width 10 height 9
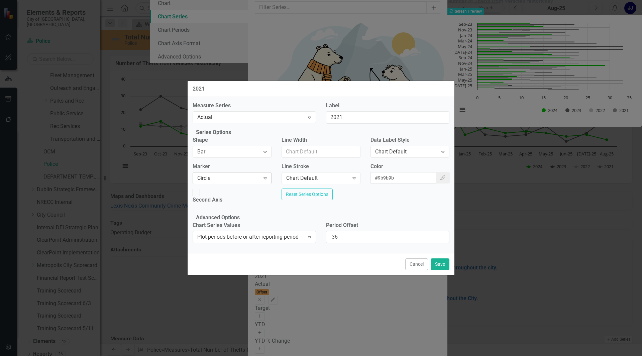
click at [211, 180] on div "Circle" at bounding box center [228, 179] width 63 height 8
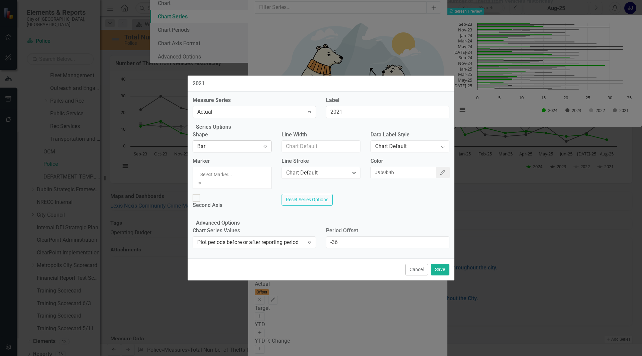
drag, startPoint x: 211, startPoint y: 180, endPoint x: 212, endPoint y: 156, distance: 23.8
click at [212, 150] on div "Bar" at bounding box center [228, 147] width 63 height 8
drag, startPoint x: 225, startPoint y: 209, endPoint x: 227, endPoint y: 204, distance: 4.8
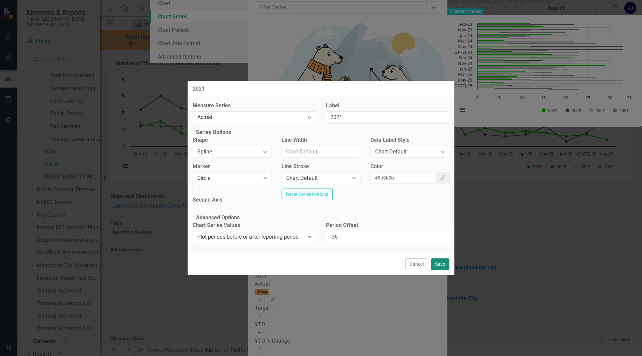
click at [441, 270] on button "Save" at bounding box center [440, 265] width 19 height 12
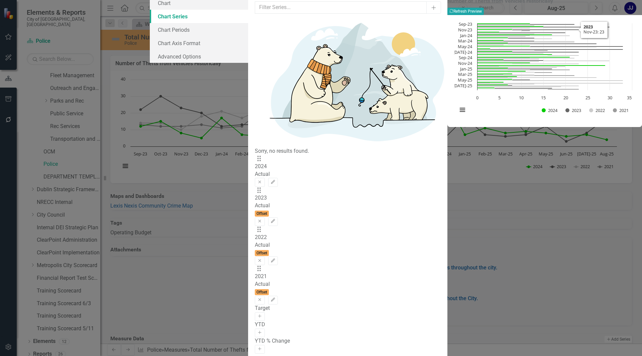
click at [484, 15] on button "Recalculate Refresh Preview" at bounding box center [466, 11] width 36 height 7
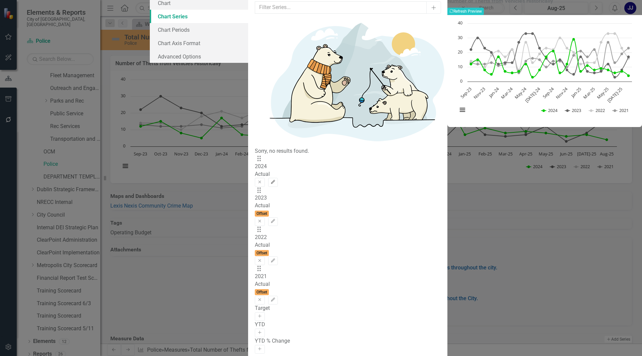
click at [276, 180] on icon "Edit" at bounding box center [273, 182] width 5 height 4
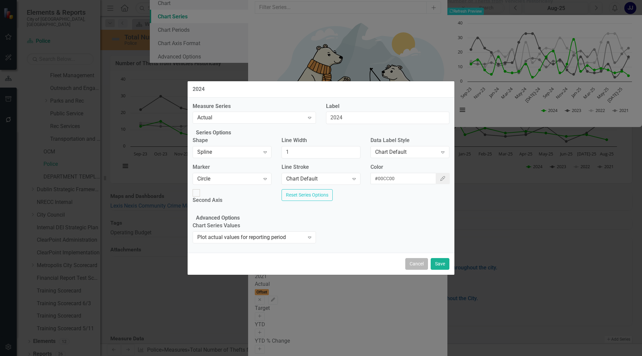
click at [417, 270] on button "Cancel" at bounding box center [417, 264] width 23 height 12
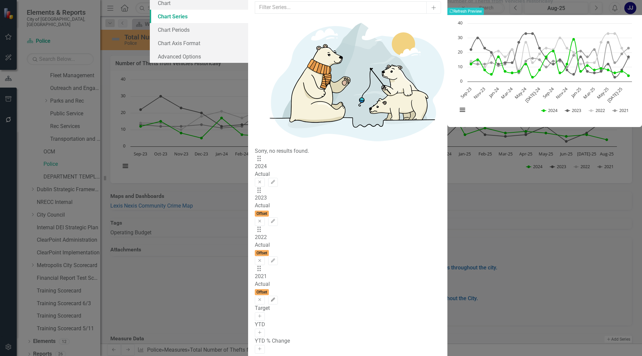
click at [276, 298] on icon "Edit" at bounding box center [273, 300] width 5 height 4
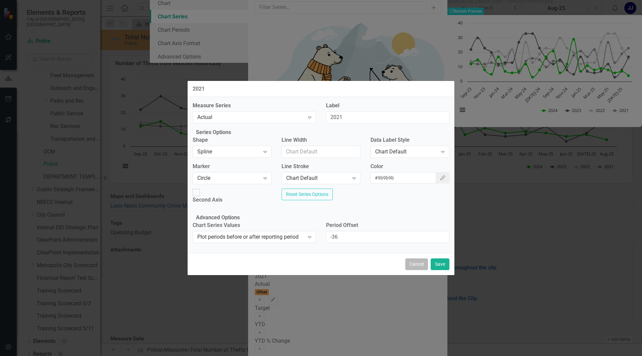
click at [425, 267] on button "Cancel" at bounding box center [417, 265] width 23 height 12
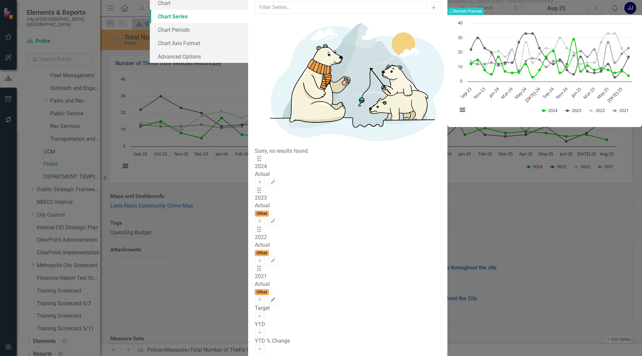
click at [276, 298] on icon "Edit" at bounding box center [273, 300] width 5 height 4
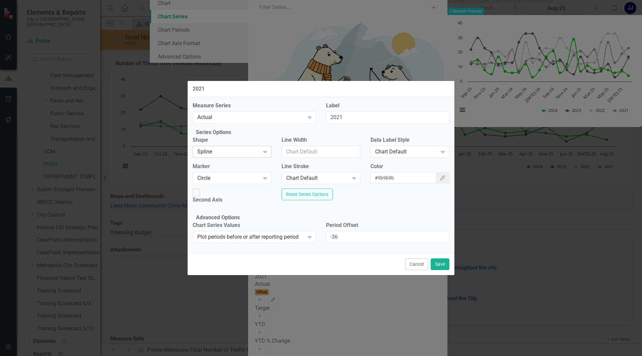
click at [218, 156] on div "Spline" at bounding box center [228, 152] width 63 height 8
click at [416, 275] on div "Cancel Save" at bounding box center [321, 264] width 267 height 22
click at [402, 153] on div "Chart Default Expand" at bounding box center [410, 152] width 79 height 12
click at [404, 154] on div "Chart Default" at bounding box center [406, 152] width 63 height 8
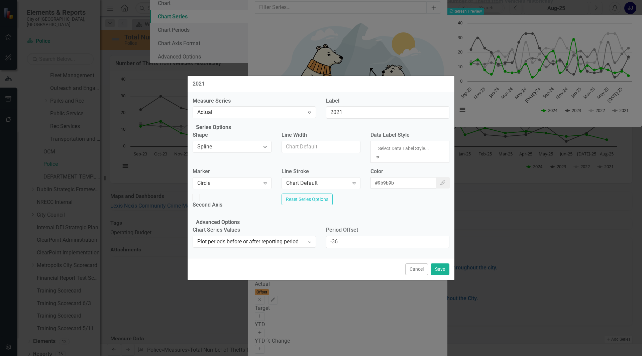
click at [305, 212] on div "Measure Series Actual Expand Label 2021 Series Options Shape Spline Expand Line…" at bounding box center [321, 175] width 267 height 166
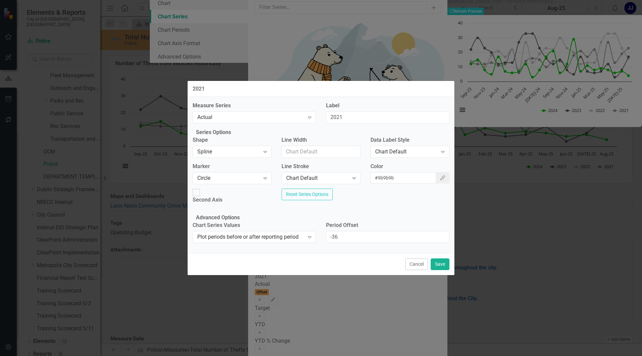
click at [406, 270] on button "Cancel" at bounding box center [417, 265] width 23 height 12
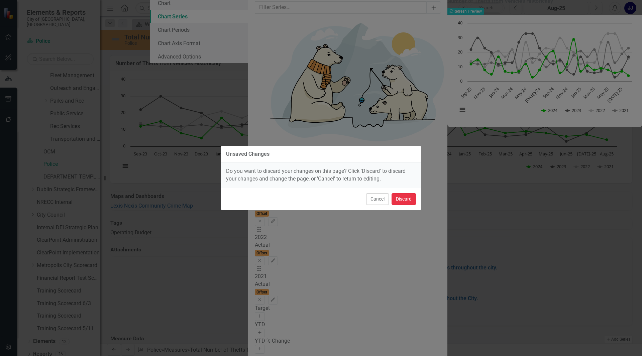
click at [408, 194] on button "Discard" at bounding box center [404, 199] width 24 height 12
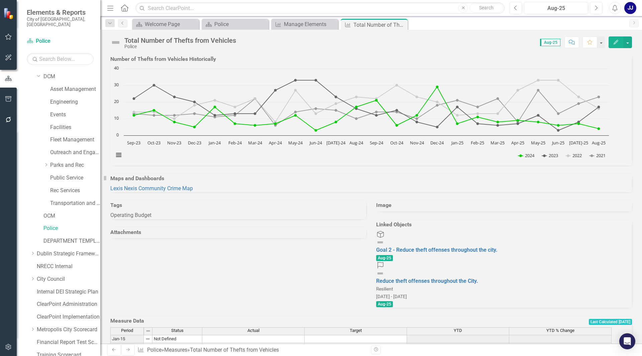
scroll to position [85, 0]
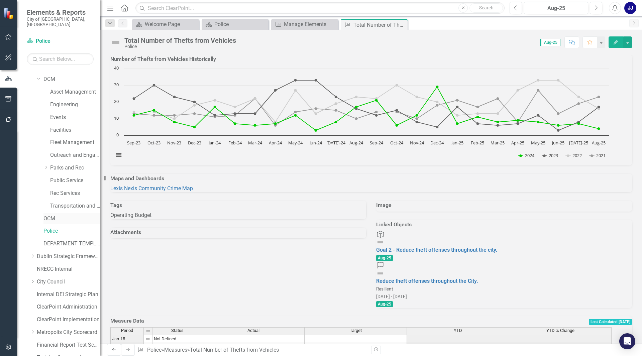
click at [49, 215] on link "OCM" at bounding box center [72, 219] width 57 height 8
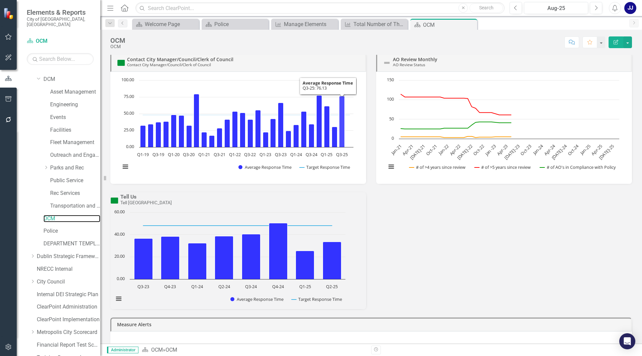
scroll to position [67, 0]
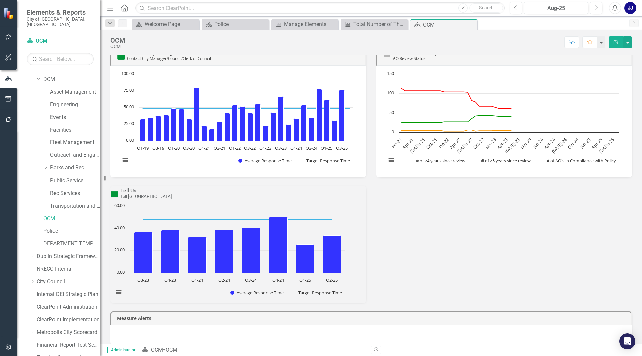
drag, startPoint x: 514, startPoint y: 134, endPoint x: 533, endPoint y: 58, distance: 77.7
click at [533, 58] on h3 "AO Review Monthly AO Review Status" at bounding box center [510, 56] width 235 height 10
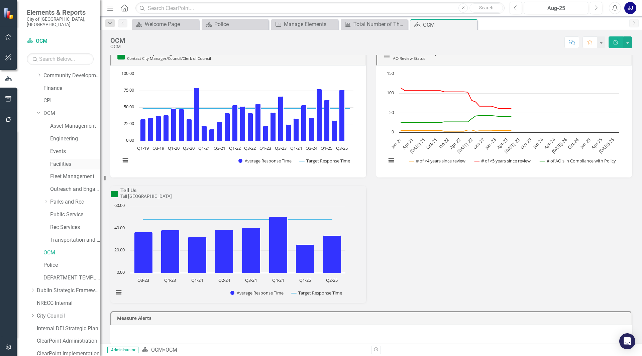
scroll to position [0, 0]
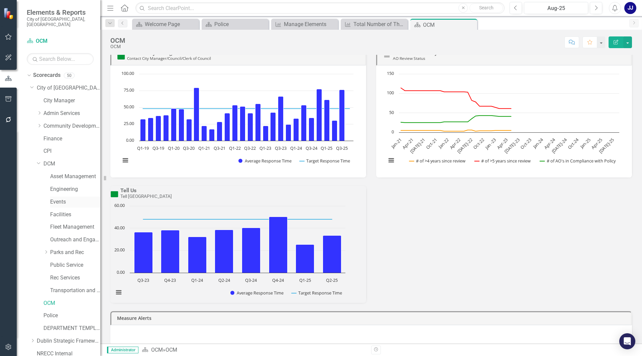
click at [51, 198] on link "Events" at bounding box center [75, 202] width 50 height 8
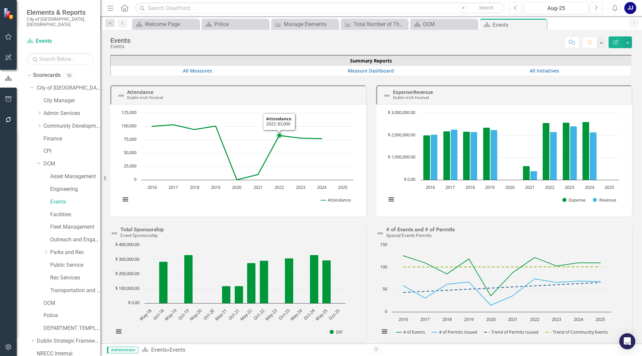
drag, startPoint x: 283, startPoint y: 144, endPoint x: 251, endPoint y: 200, distance: 65.1
click at [251, 200] on rect "Interactive chart" at bounding box center [237, 160] width 240 height 100
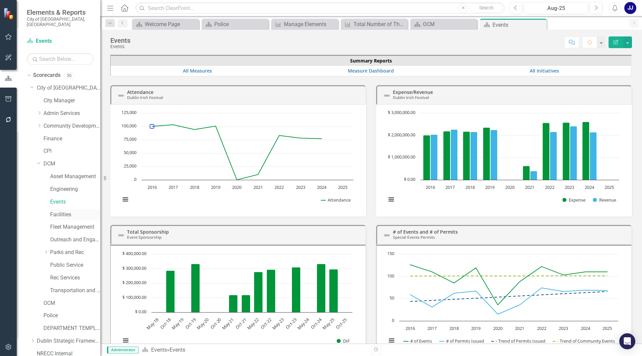
click at [55, 211] on link "Facilities" at bounding box center [75, 215] width 50 height 8
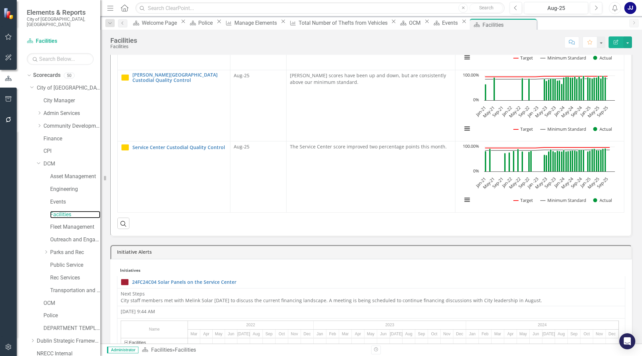
scroll to position [468, 0]
